Goal: Task Accomplishment & Management: Manage account settings

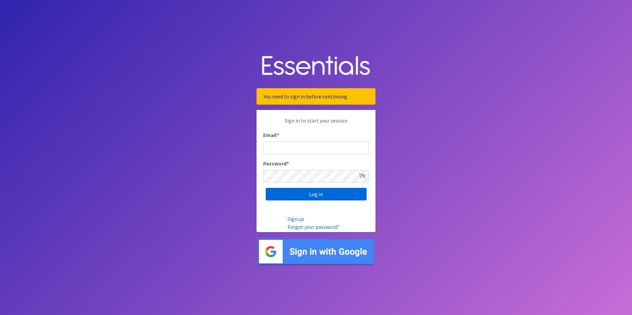
type input "[PERSON_NAME][EMAIL_ADDRESS][DOMAIN_NAME]"
click at [324, 193] on input "Log in" at bounding box center [316, 194] width 101 height 13
type input "[PERSON_NAME][EMAIL_ADDRESS][DOMAIN_NAME]"
click at [322, 195] on input "Log in" at bounding box center [316, 194] width 101 height 13
